Goal: Find specific page/section: Find specific page/section

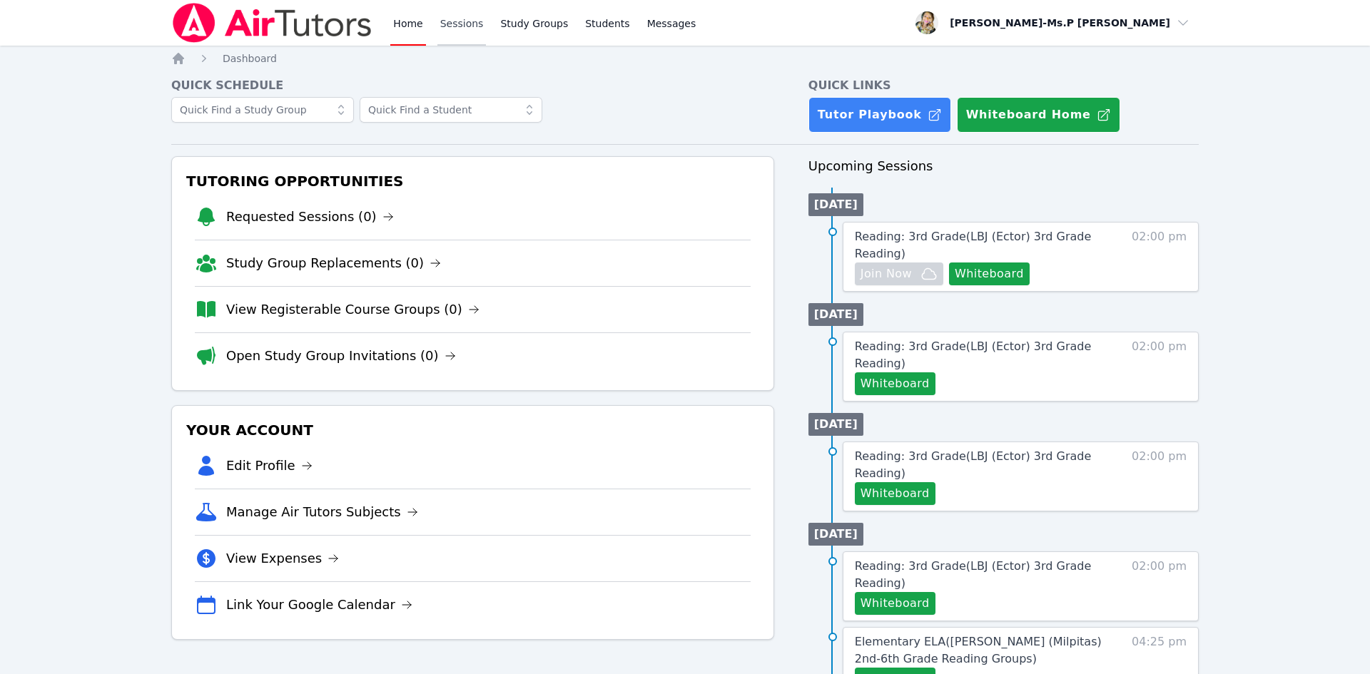
click at [450, 30] on link "Sessions" at bounding box center [461, 23] width 49 height 46
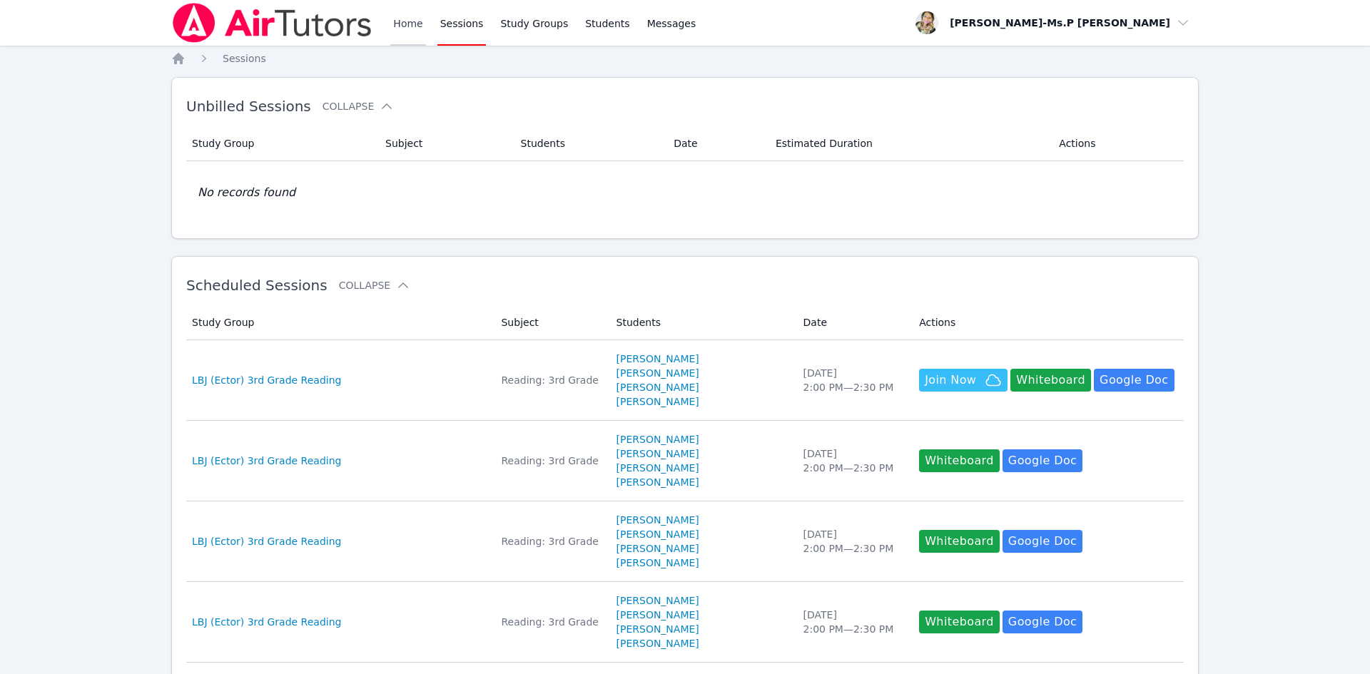
click at [400, 24] on link "Home" at bounding box center [407, 23] width 35 height 46
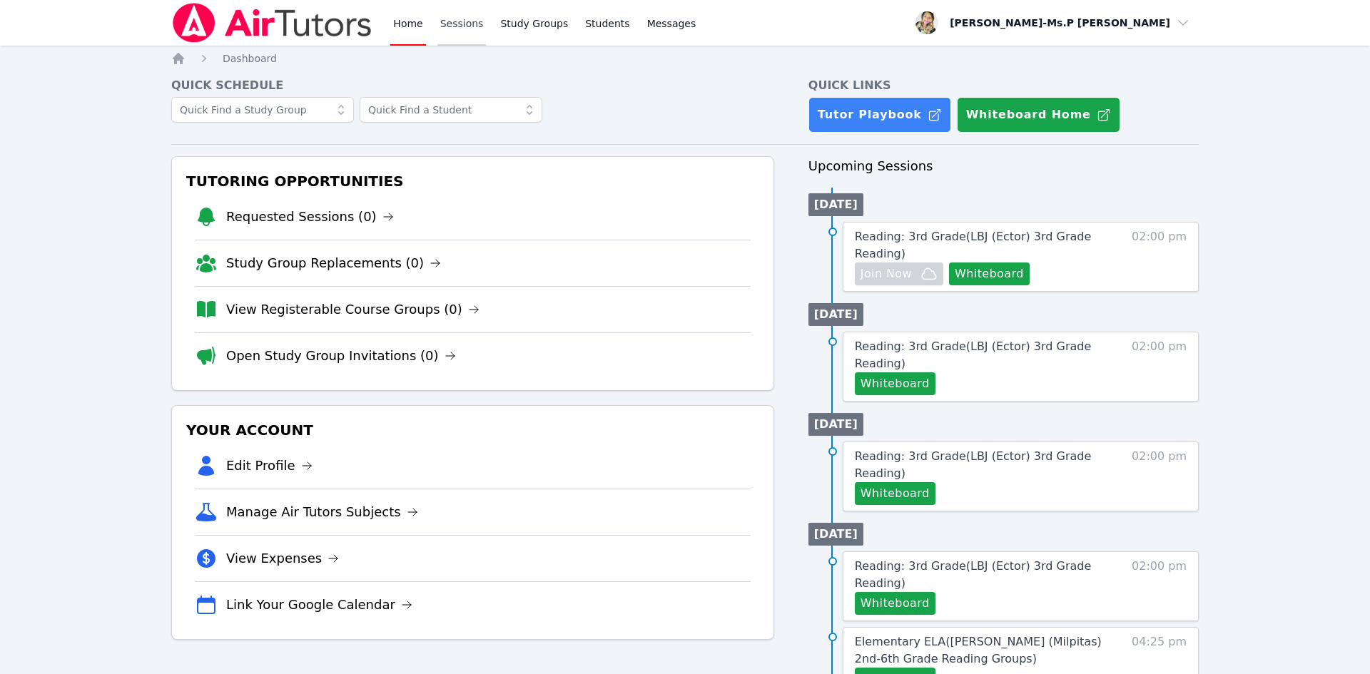
click at [444, 22] on link "Sessions" at bounding box center [461, 23] width 49 height 46
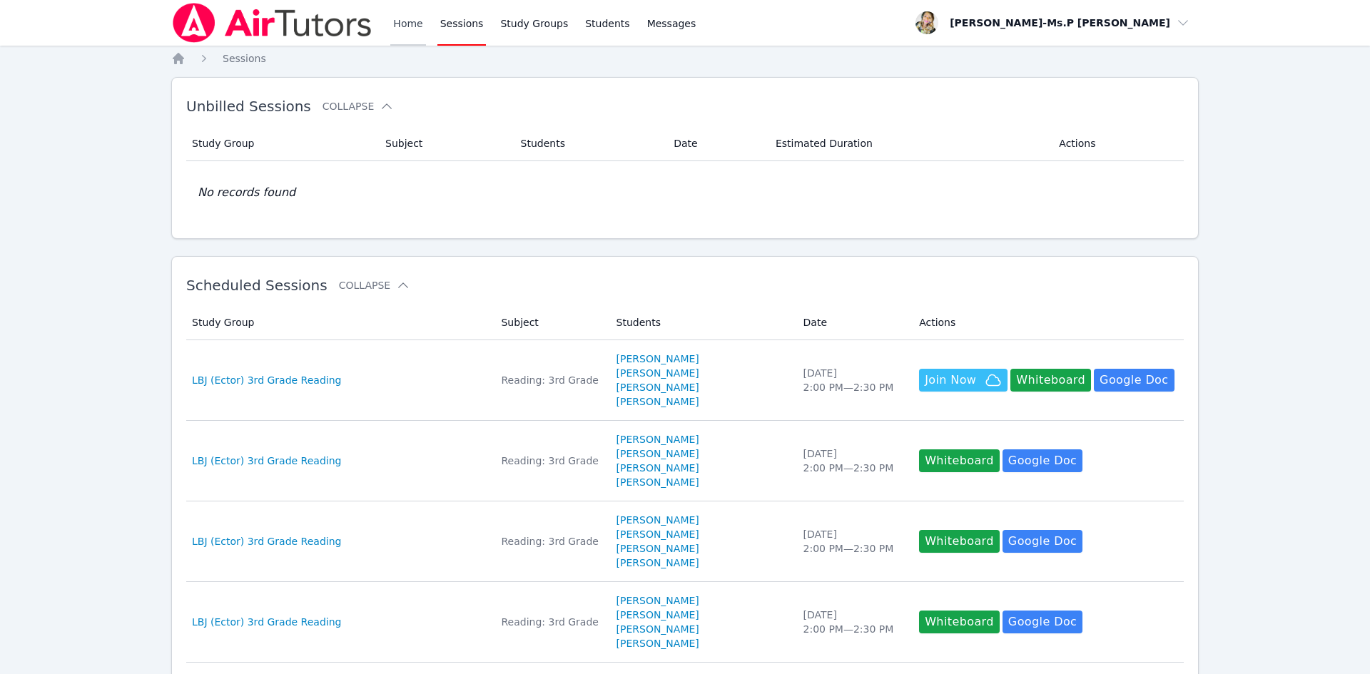
click at [398, 25] on link "Home" at bounding box center [407, 23] width 35 height 46
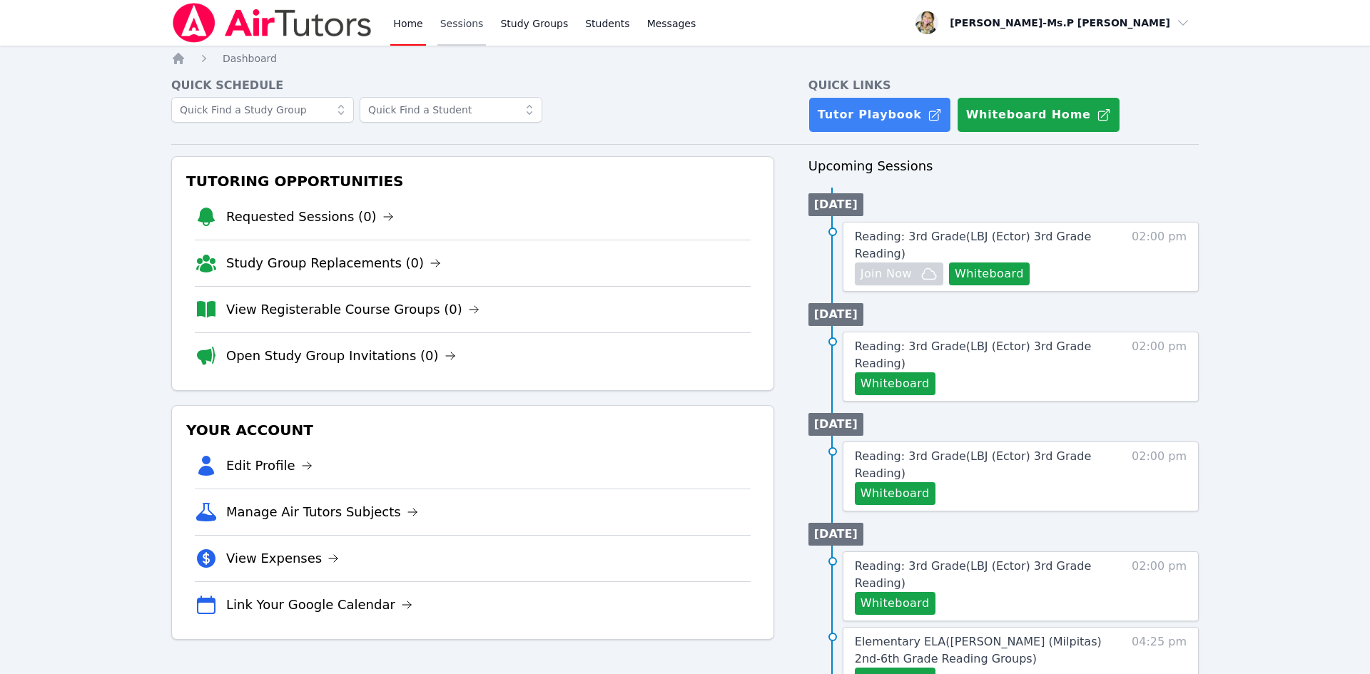
click at [463, 10] on link "Sessions" at bounding box center [461, 23] width 49 height 46
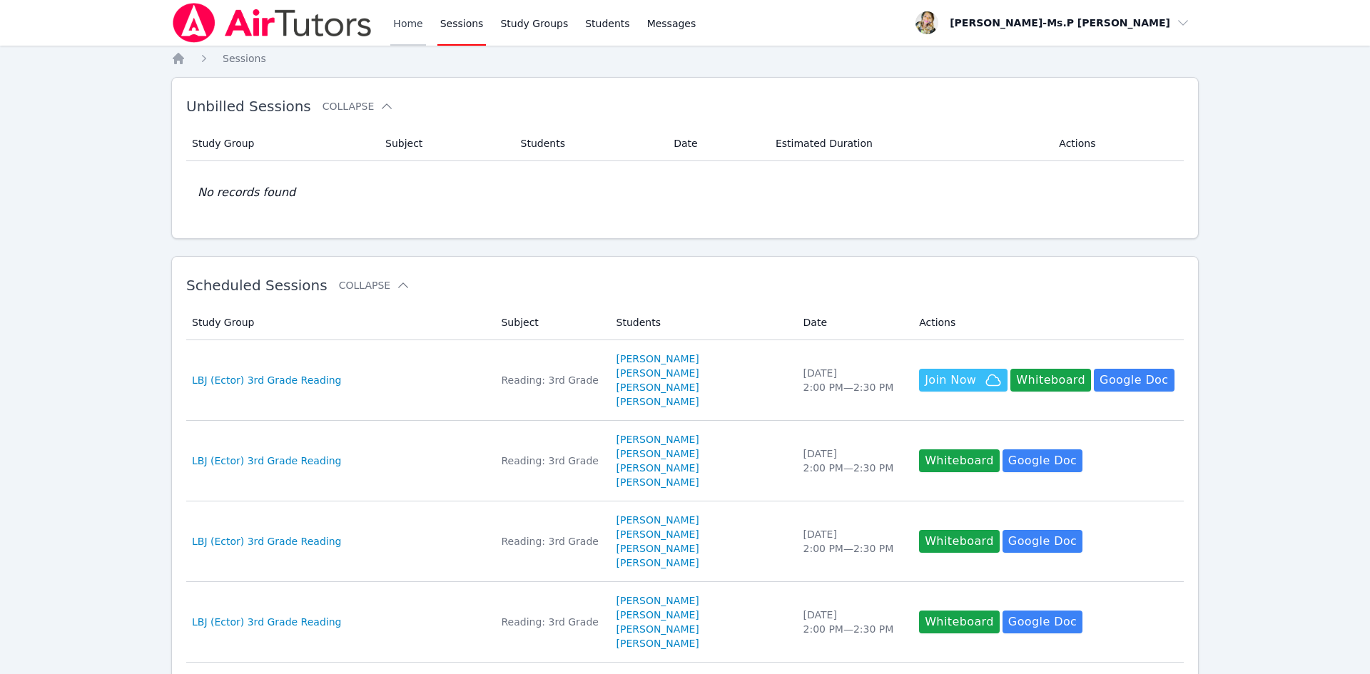
click at [396, 21] on link "Home" at bounding box center [407, 23] width 35 height 46
